Goal: Information Seeking & Learning: Compare options

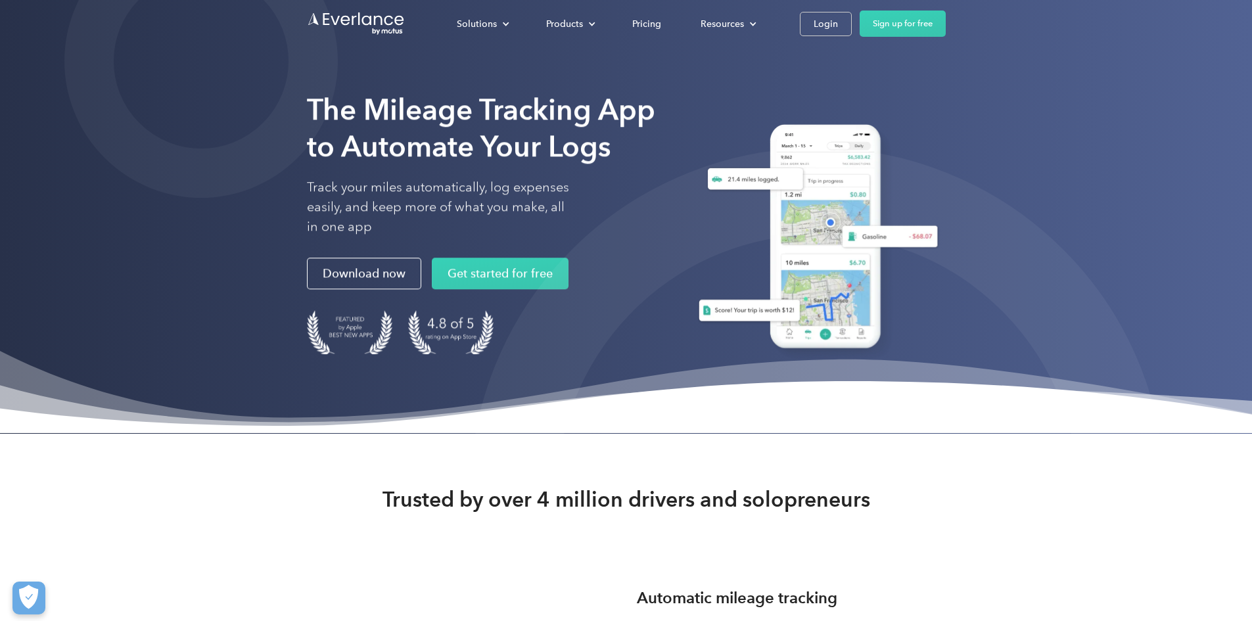
click at [1127, 451] on div at bounding box center [817, 495] width 695 height 695
click at [1034, 419] on div at bounding box center [817, 495] width 695 height 695
click at [661, 27] on div "Pricing" at bounding box center [646, 24] width 29 height 16
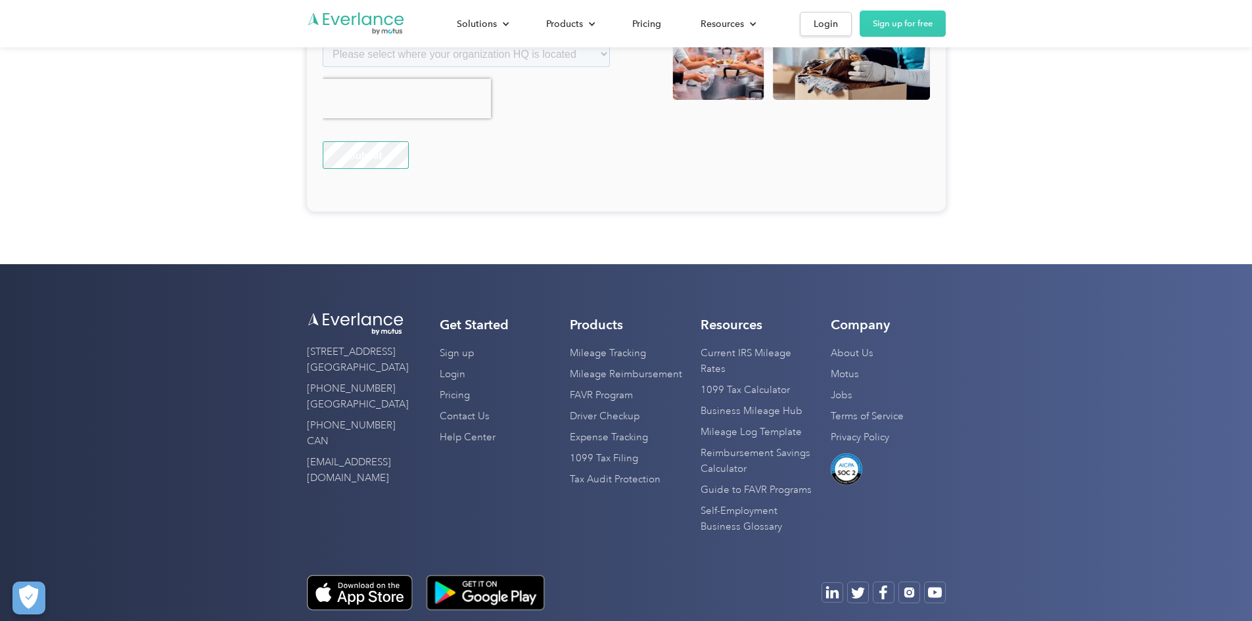
scroll to position [3365, 0]
